Goal: Transaction & Acquisition: Purchase product/service

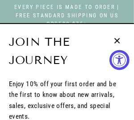
select select "3"
click at [81, 80] on p "Enjoy 10% off your first order and be the first to know about new arrivals, sal…" at bounding box center [67, 101] width 116 height 44
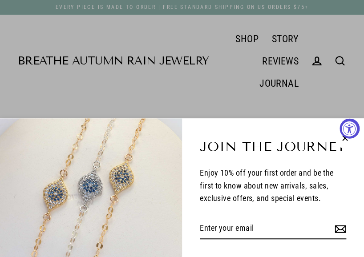
click at [133, 107] on div "Join the Journey Enjoy 10% off your first order and be the first to know about …" at bounding box center [182, 128] width 364 height 257
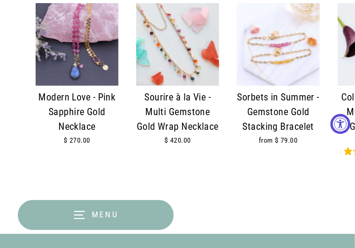
scroll to position [1820, 0]
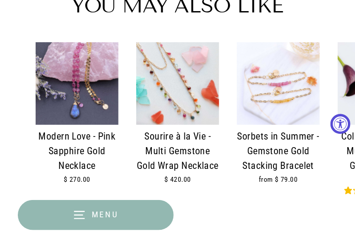
click at [133, 97] on img at bounding box center [177, 84] width 83 height 83
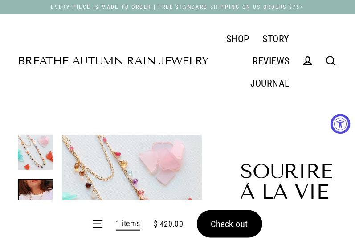
select select "3"
click at [219, 219] on form "Menu 1 items $ 420.00 Check out" at bounding box center [177, 224] width 355 height 48
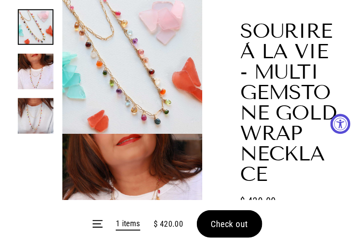
scroll to position [158, 0]
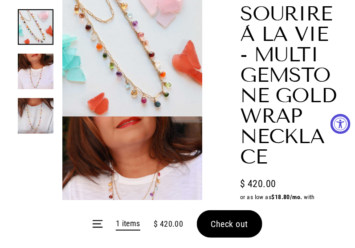
click at [206, 210] on form "Menu 1 items $ 420.00 Check out" at bounding box center [177, 224] width 355 height 48
click at [211, 223] on span "Check out" at bounding box center [229, 224] width 37 height 11
